Goal: Information Seeking & Learning: Learn about a topic

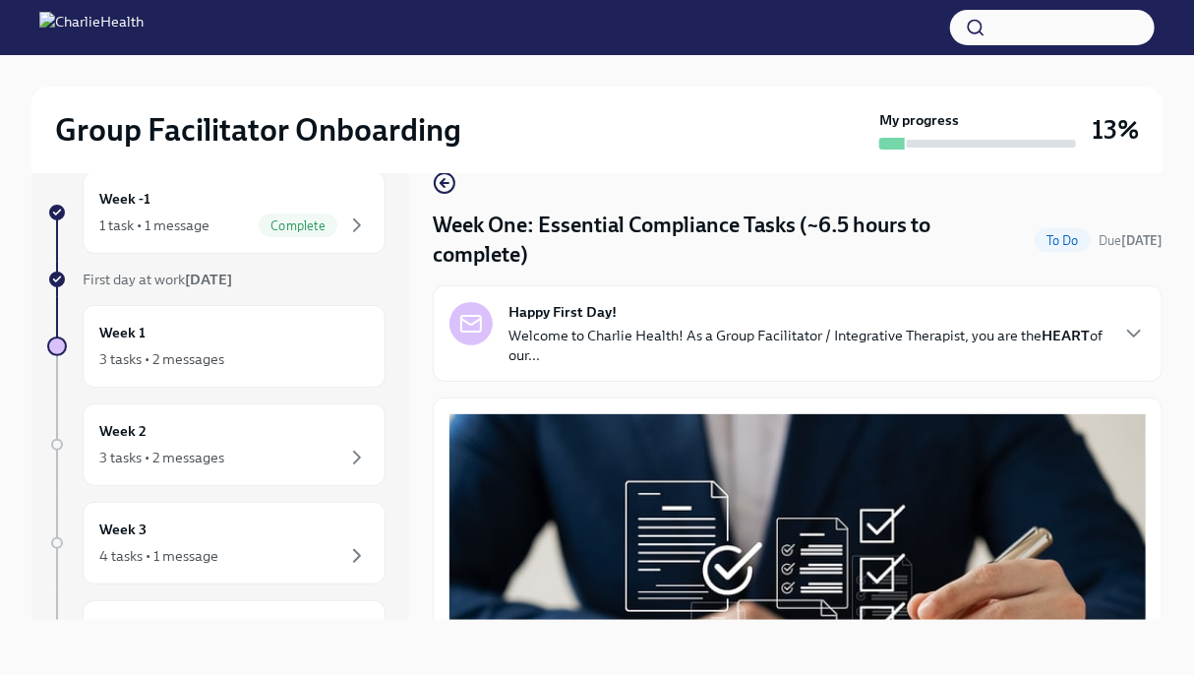
scroll to position [4398, 0]
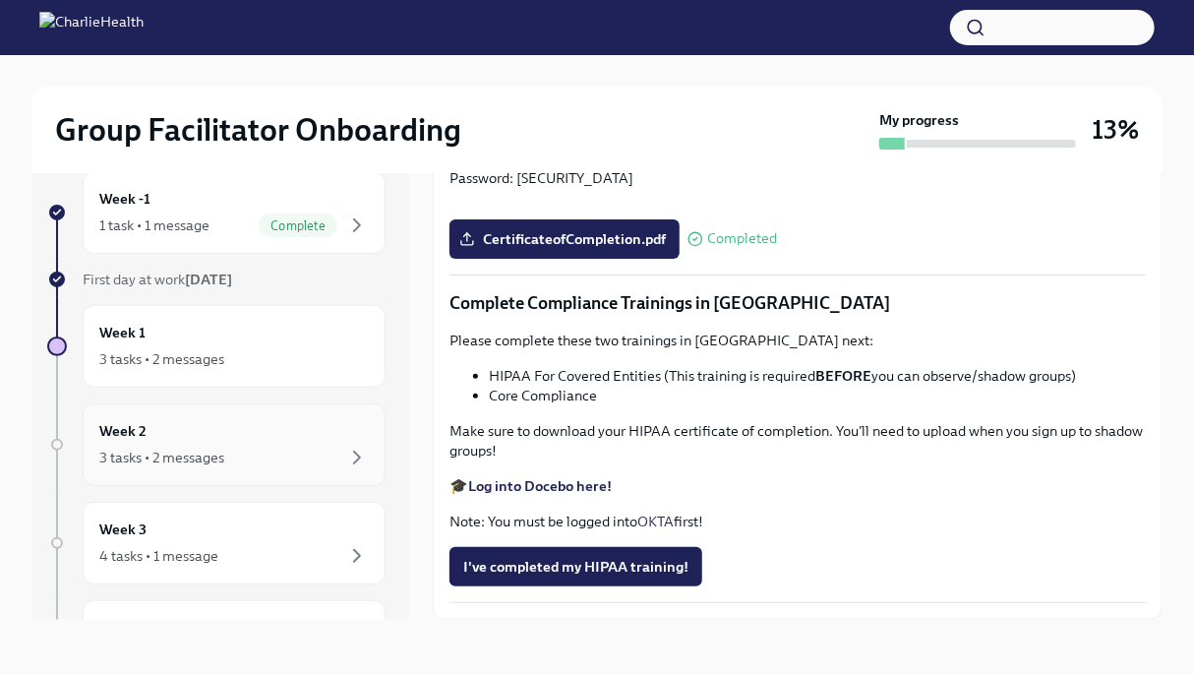
click at [276, 471] on div "Week 2 3 tasks • 2 messages" at bounding box center [234, 444] width 303 height 83
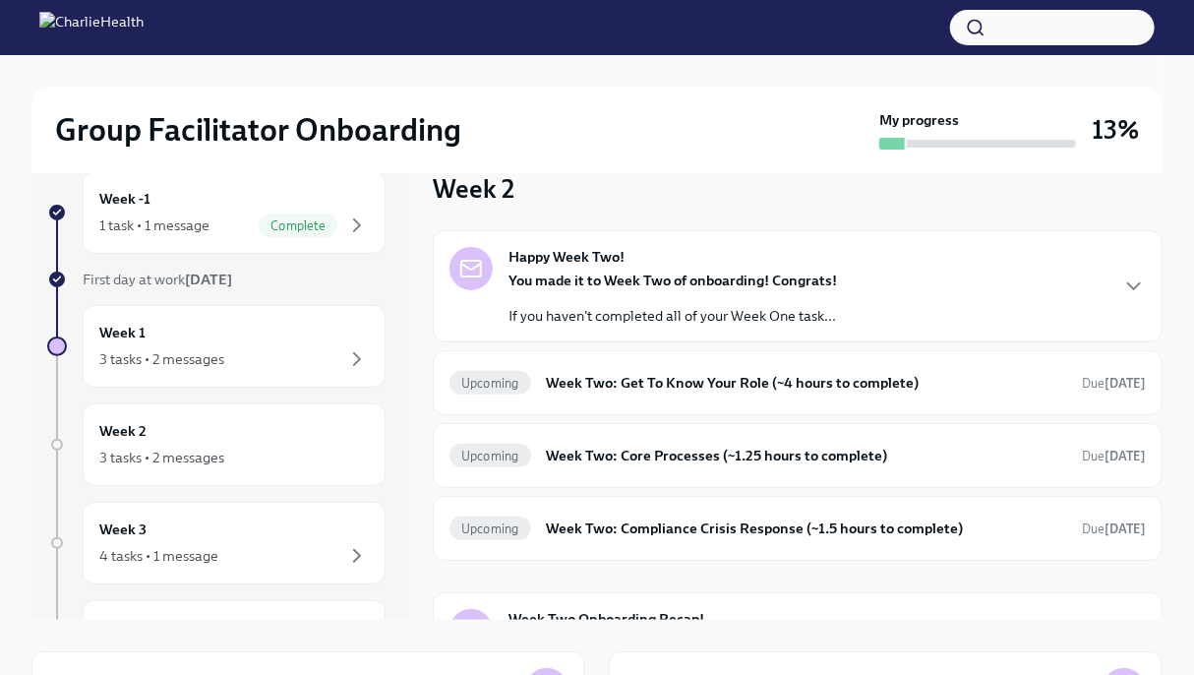
click at [634, 316] on p "If you haven't completed all of your Week One task..." at bounding box center [673, 316] width 329 height 20
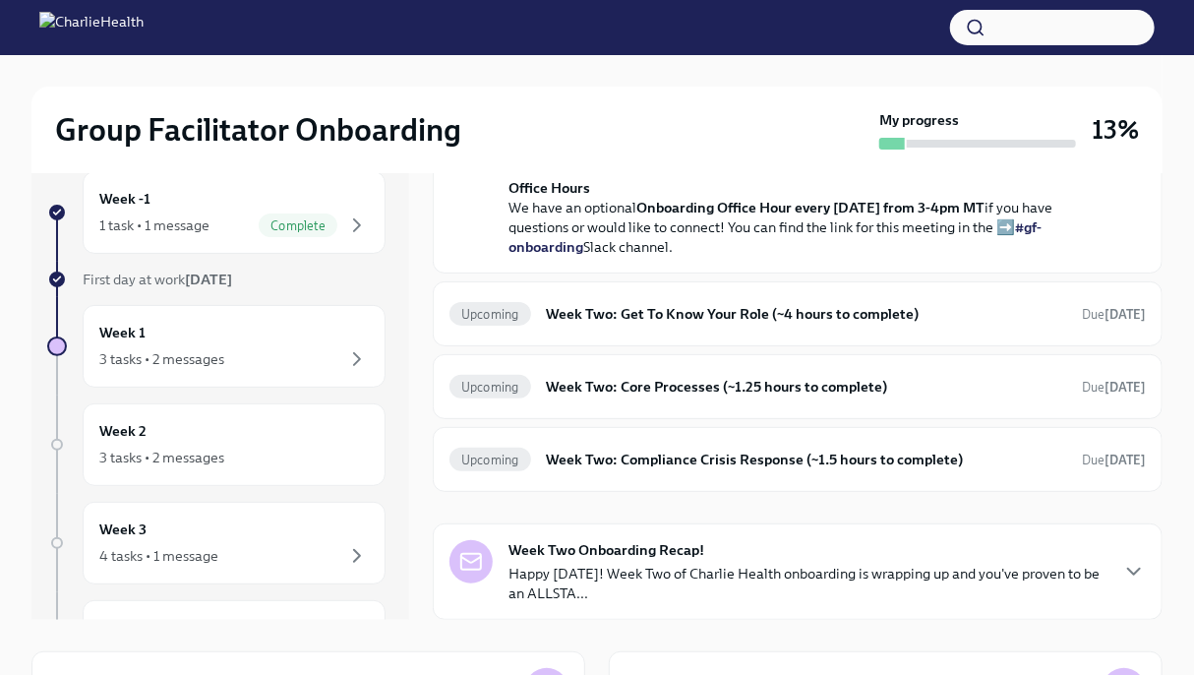
scroll to position [606, 0]
click at [687, 330] on div "Upcoming Week Two: Get To Know Your Role (~4 hours to complete) Due [DATE]" at bounding box center [798, 313] width 696 height 31
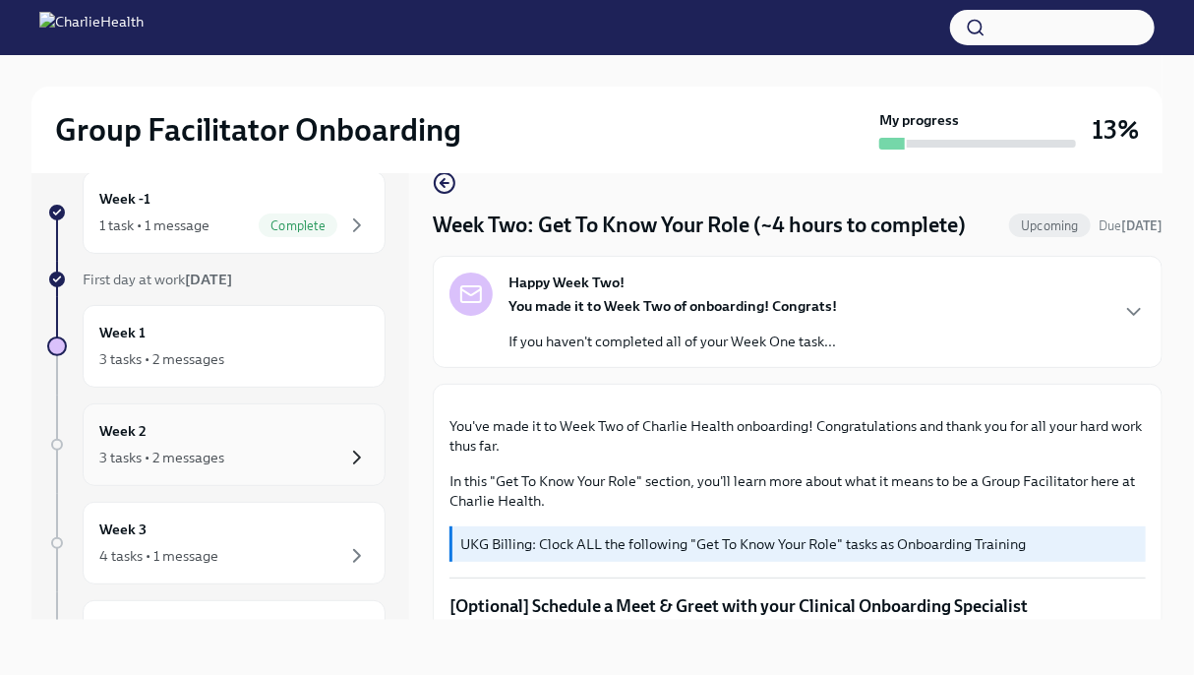
click at [345, 446] on icon "button" at bounding box center [357, 458] width 24 height 24
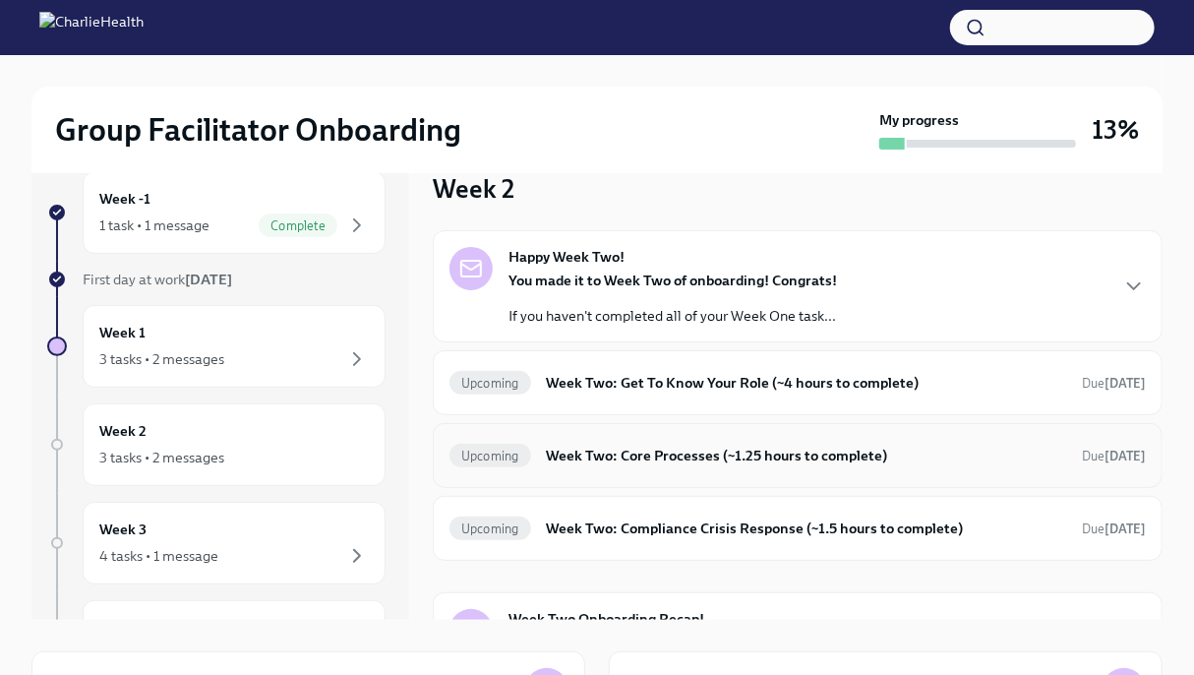
click at [668, 456] on h6 "Week Two: Core Processes (~1.25 hours to complete)" at bounding box center [806, 456] width 519 height 22
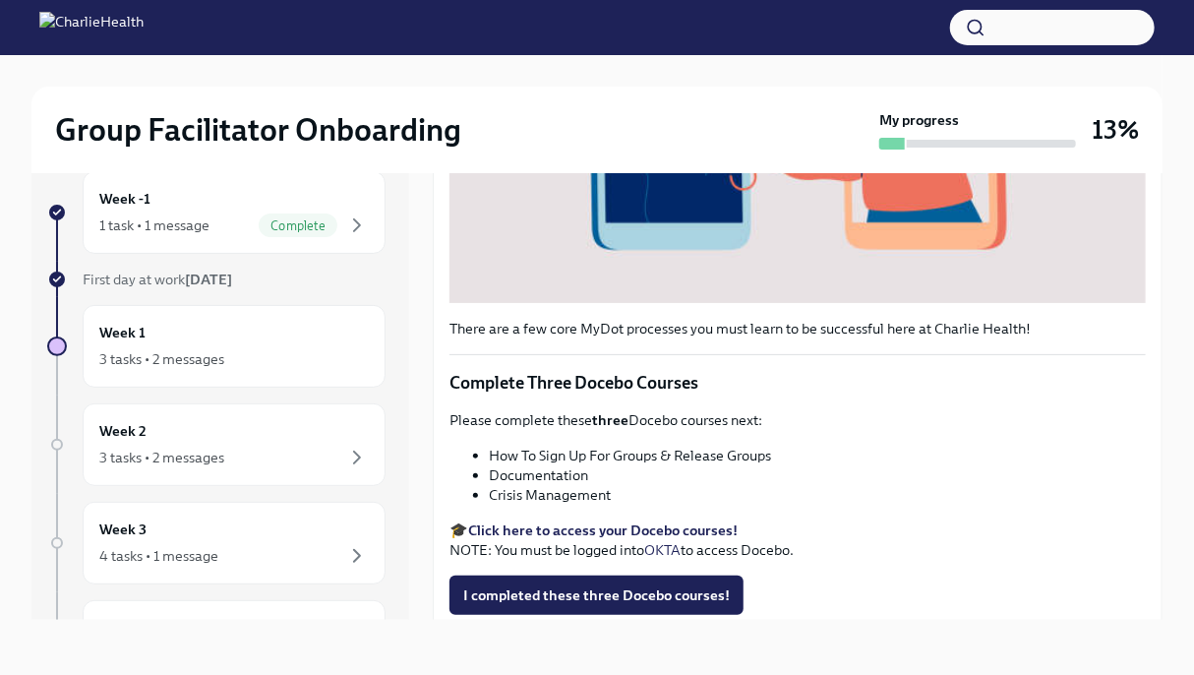
scroll to position [561, 0]
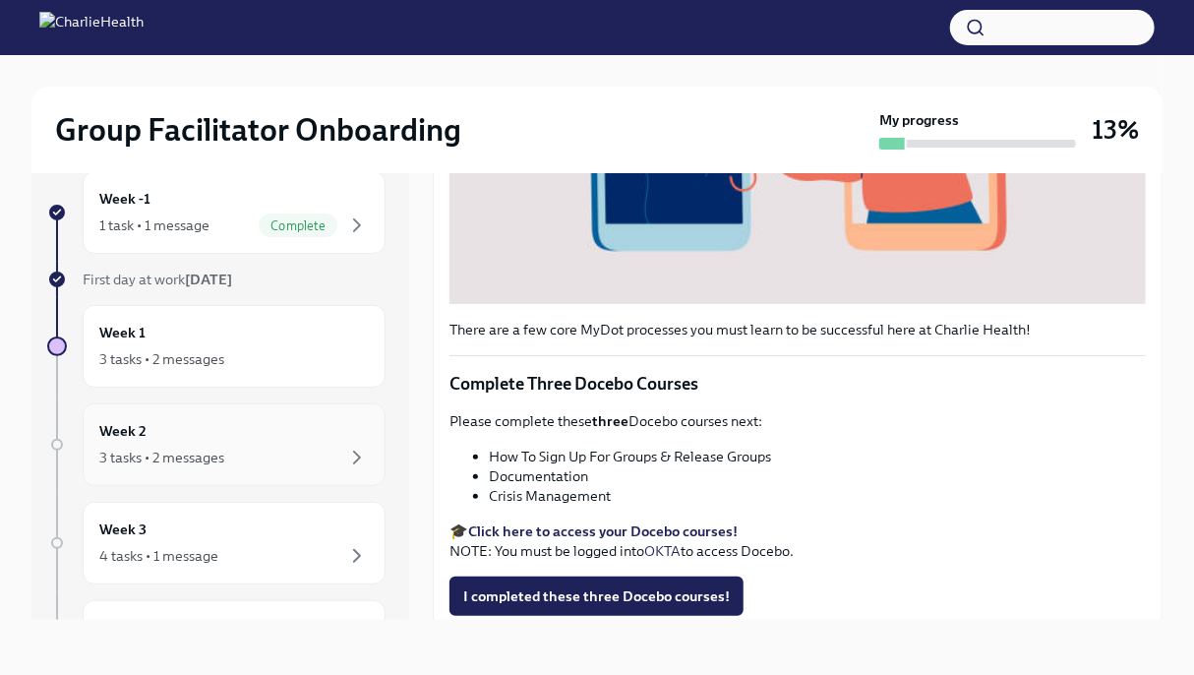
click at [297, 465] on div "3 tasks • 2 messages" at bounding box center [234, 458] width 270 height 24
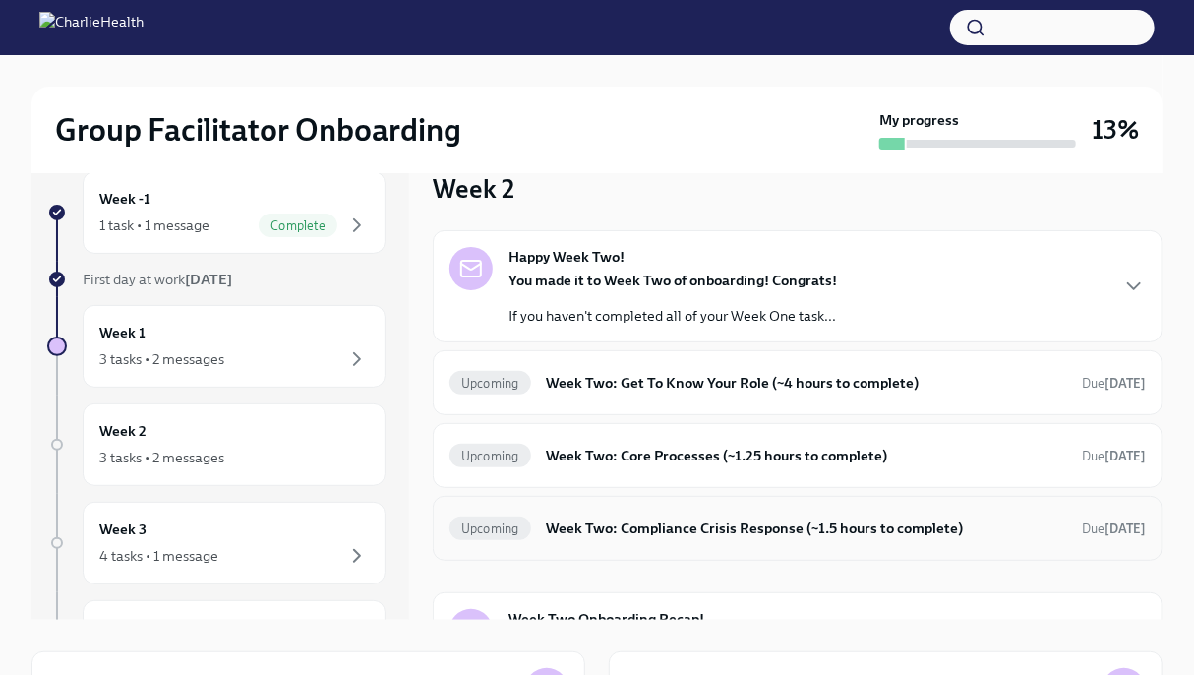
click at [628, 536] on h6 "Week Two: Compliance Crisis Response (~1.5 hours to complete)" at bounding box center [806, 528] width 519 height 22
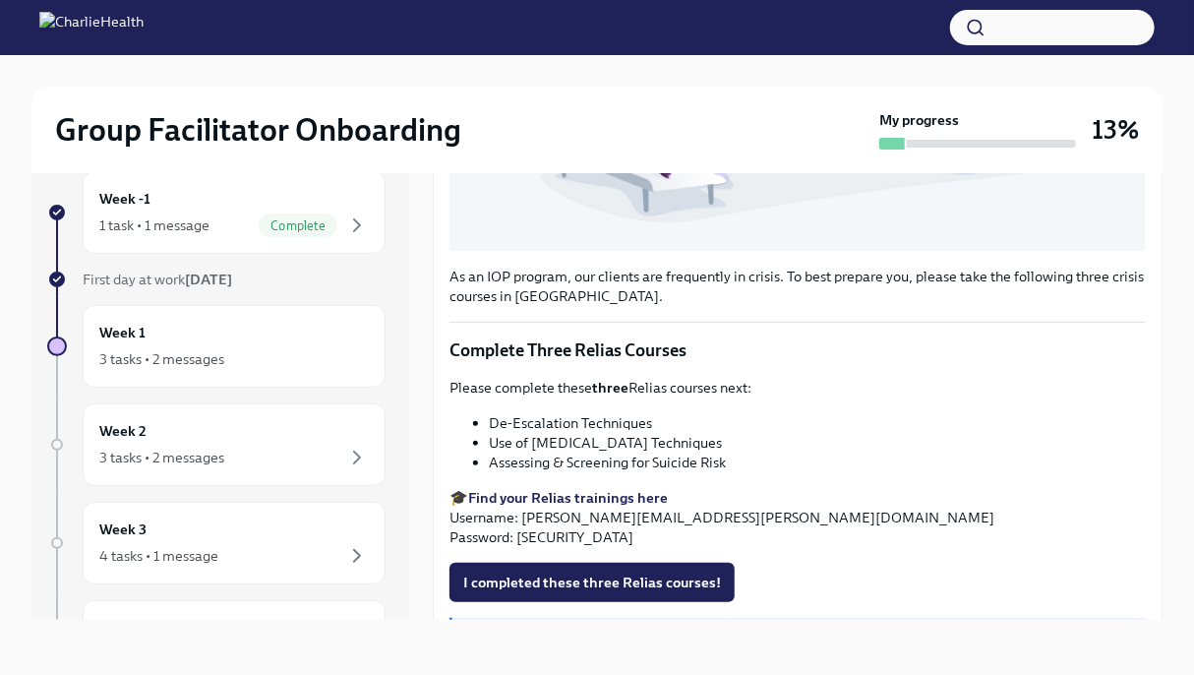
scroll to position [654, 0]
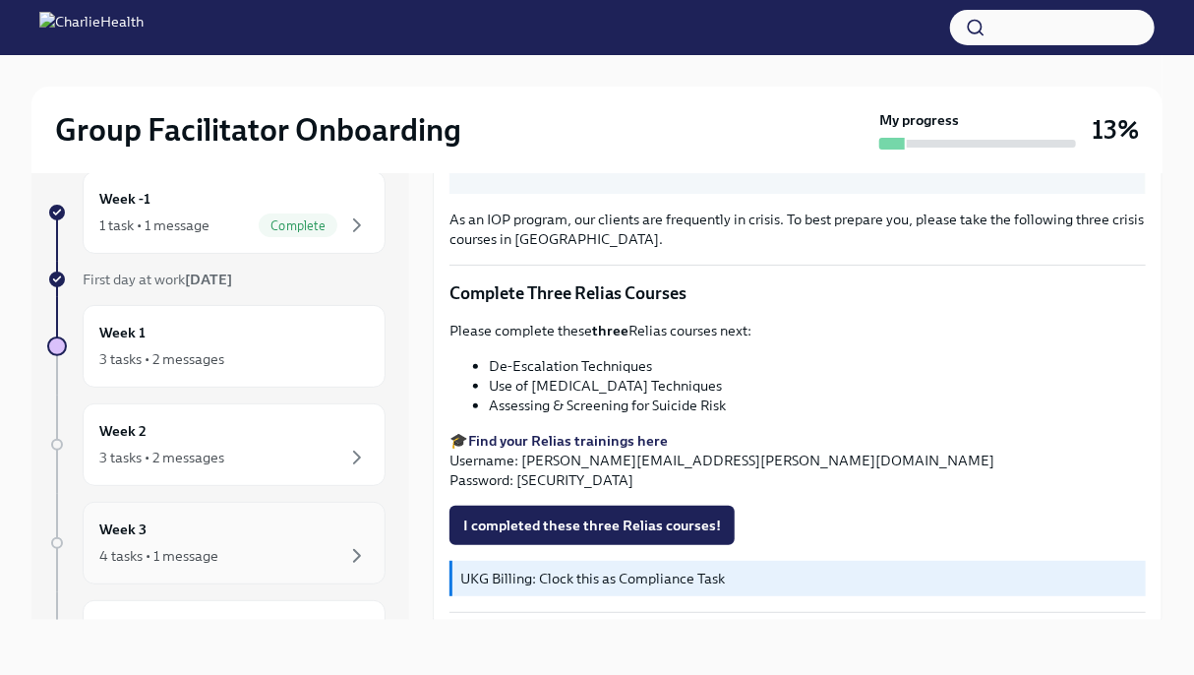
click at [305, 546] on div "4 tasks • 1 message" at bounding box center [234, 556] width 270 height 24
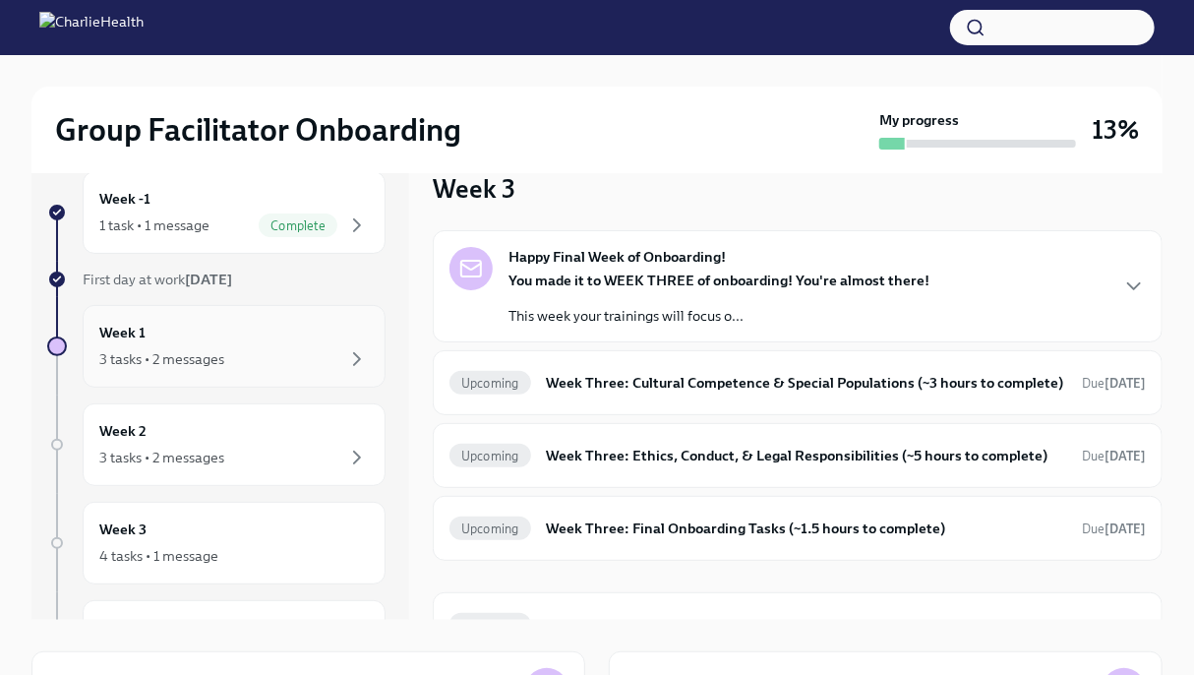
click at [309, 371] on div "Week 1 3 tasks • 2 messages" at bounding box center [234, 346] width 303 height 83
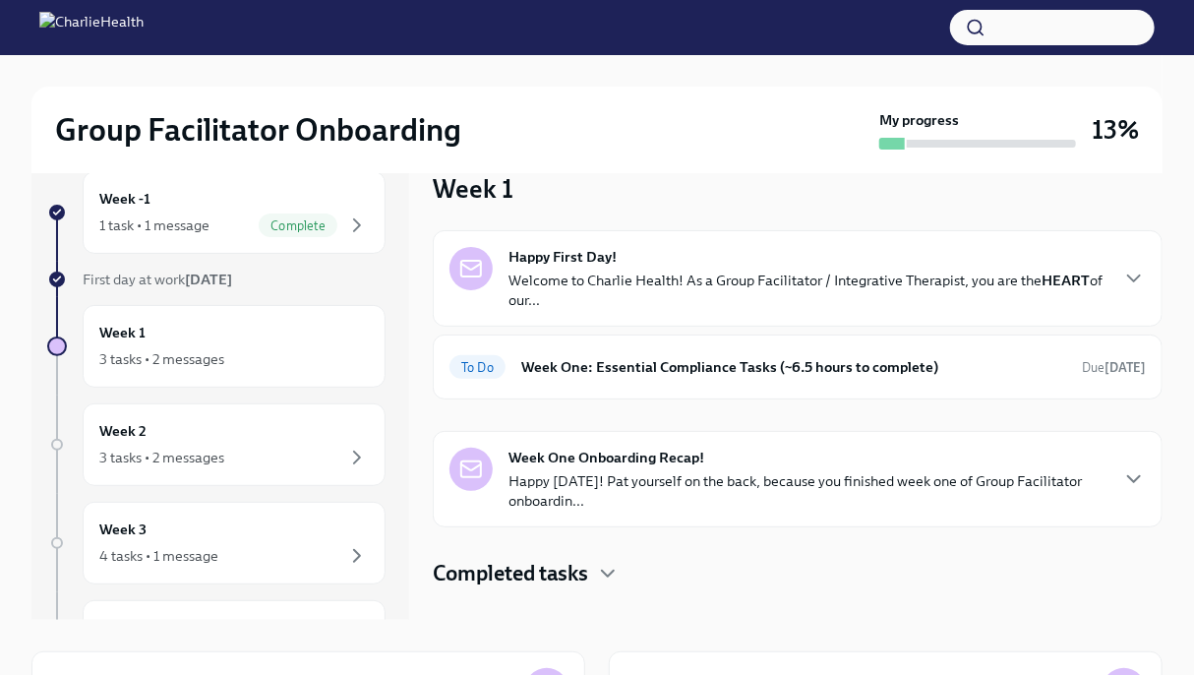
click at [795, 485] on p "Happy [DATE]! Pat yourself on the back, because you finished week one of Group …" at bounding box center [808, 490] width 598 height 39
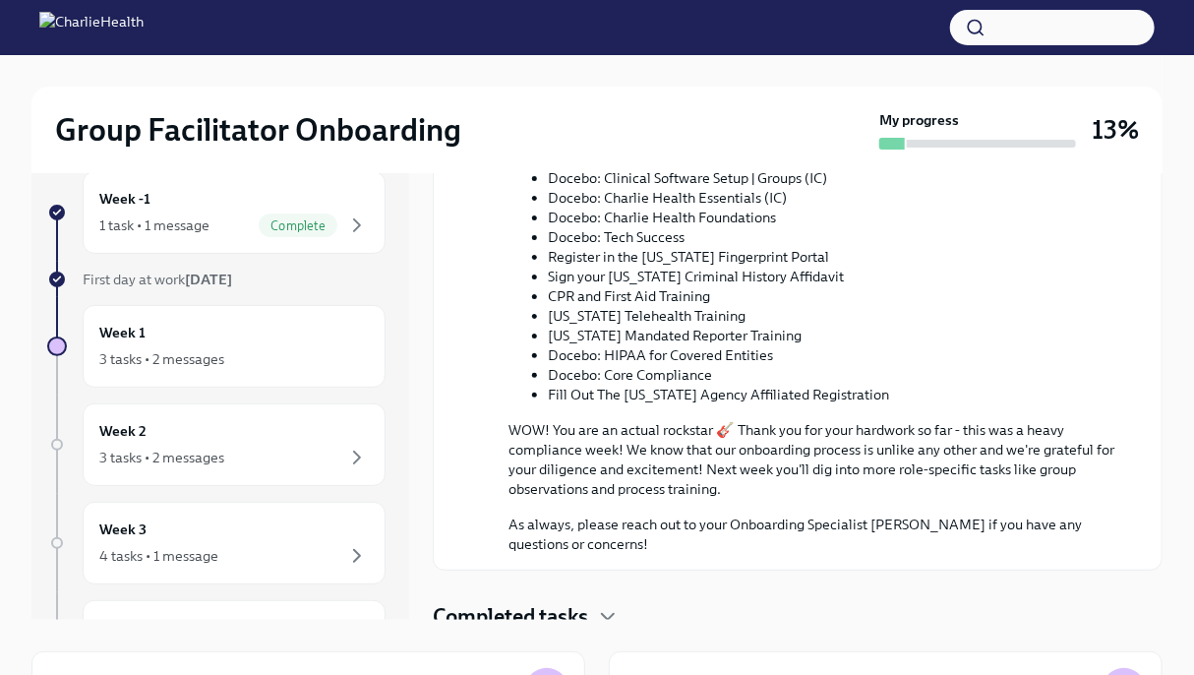
scroll to position [952, 0]
click at [586, 600] on h4 "Completed tasks" at bounding box center [510, 615] width 155 height 30
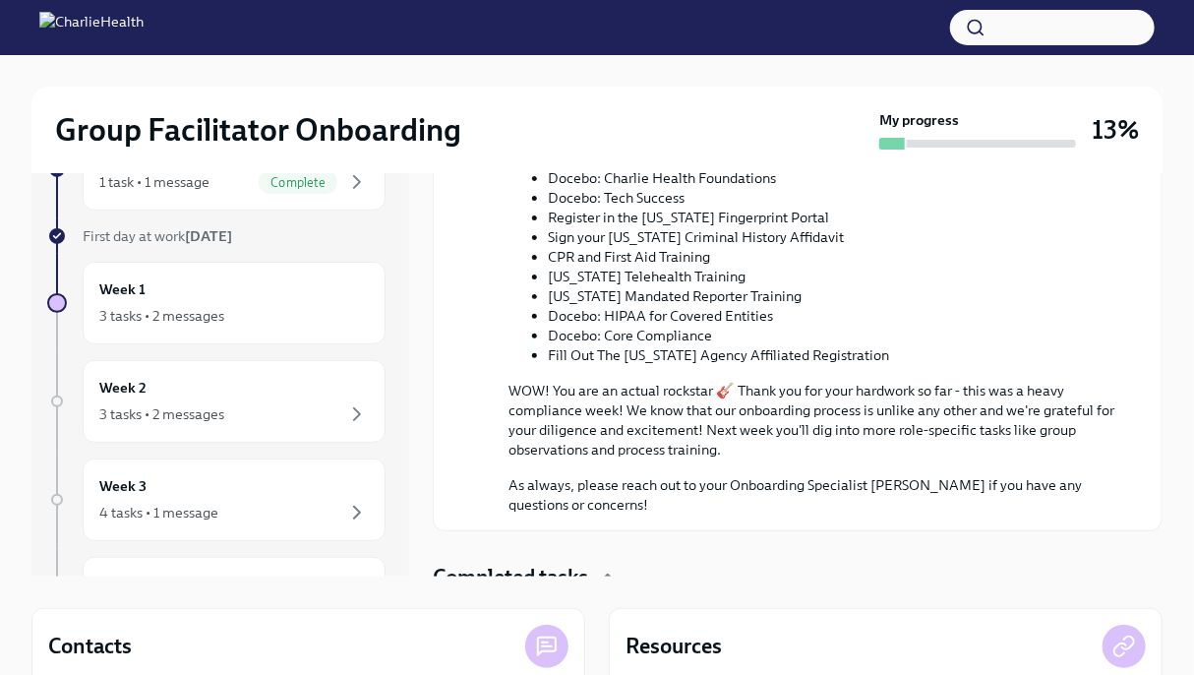
scroll to position [945, 0]
click at [209, 320] on div "3 tasks • 2 messages" at bounding box center [161, 316] width 125 height 20
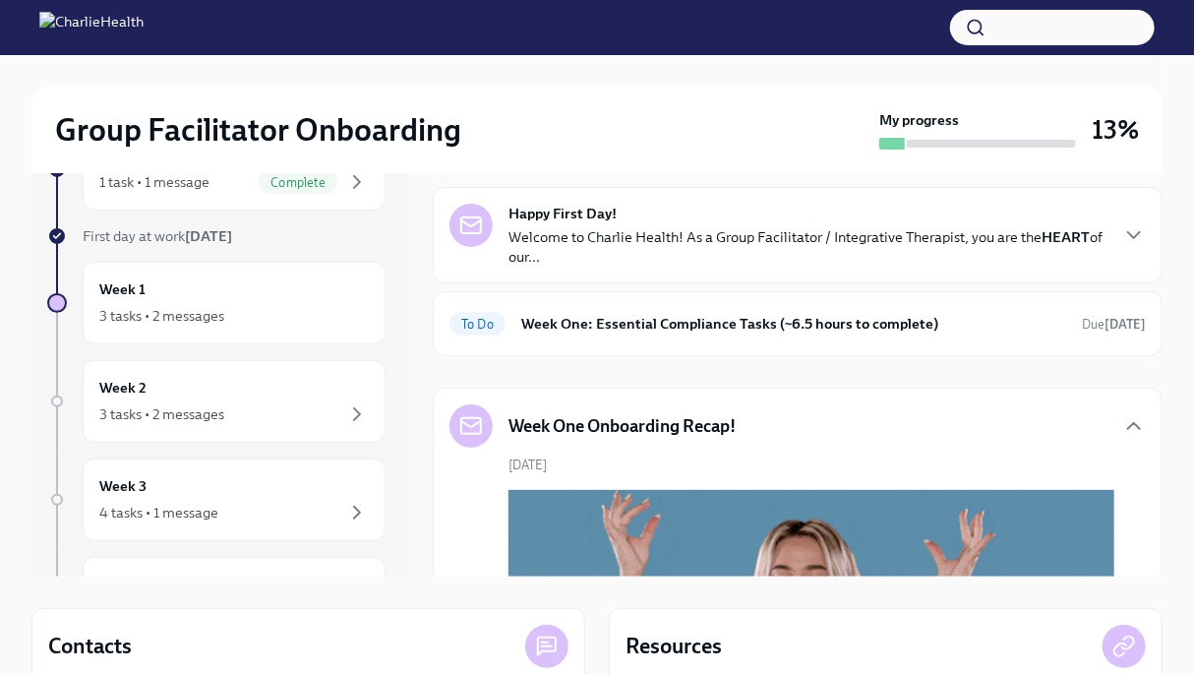
scroll to position [0, 0]
click at [559, 339] on div "To Do Week One: Essential Compliance Tasks (~6.5 hours to complete) Due [DATE]" at bounding box center [798, 323] width 730 height 65
click at [585, 315] on h6 "Week One: Essential Compliance Tasks (~6.5 hours to complete)" at bounding box center [793, 324] width 545 height 22
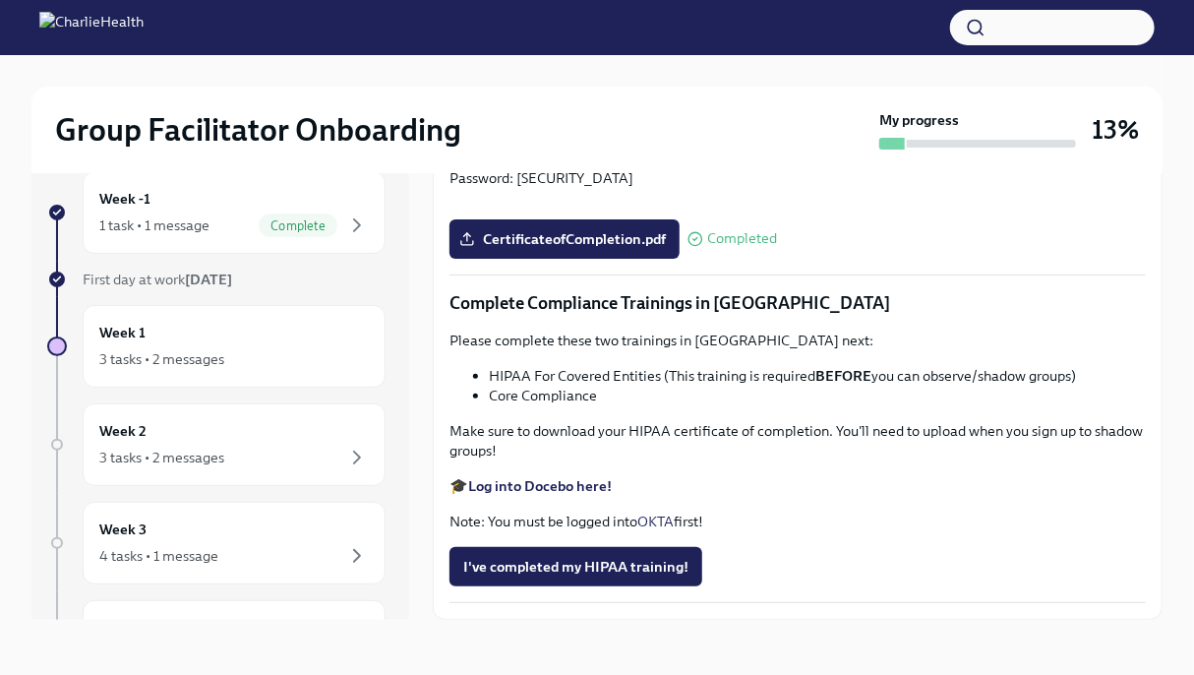
scroll to position [4398, 0]
